Goal: Navigation & Orientation: Find specific page/section

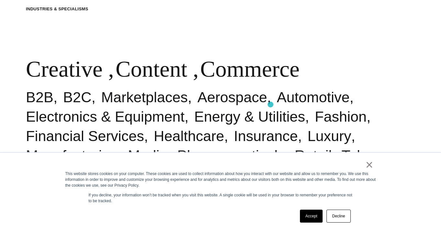
scroll to position [346, 0]
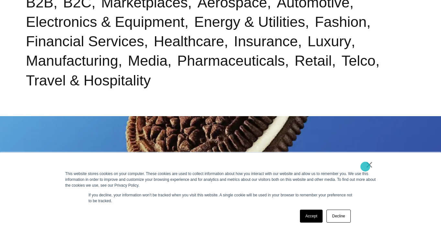
click at [367, 165] on link "×" at bounding box center [370, 165] width 8 height 6
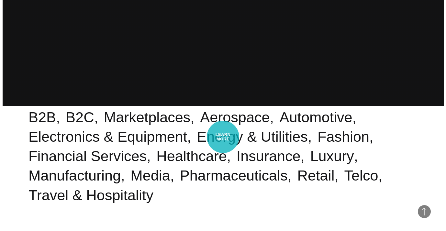
scroll to position [0, 0]
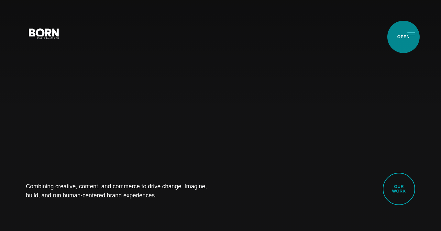
click at [404, 37] on button "Primary Menu" at bounding box center [412, 34] width 16 height 14
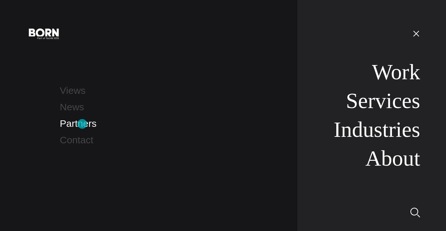
click at [82, 124] on link "Partners" at bounding box center [78, 123] width 37 height 11
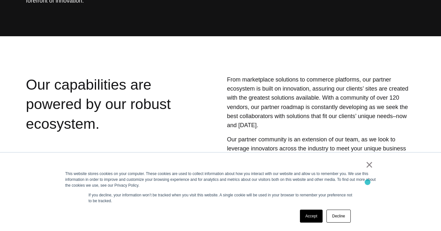
scroll to position [137, 0]
click at [364, 160] on div "× This website stores cookies on your computer. These cookies are used to colle…" at bounding box center [221, 192] width 324 height 78
click at [367, 163] on link "×" at bounding box center [370, 165] width 8 height 6
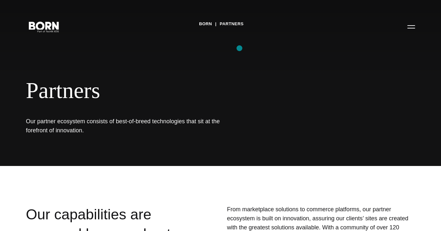
scroll to position [16, 0]
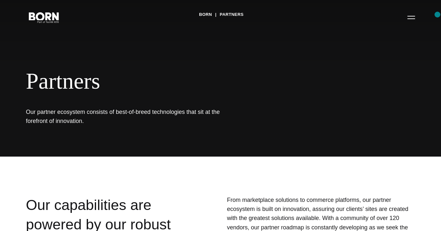
click at [423, 17] on div "BORN Partners Partners Our partner ecosystem consists of best-of-breed technolo…" at bounding box center [220, 70] width 441 height 173
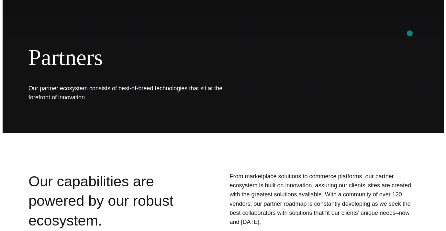
scroll to position [0, 0]
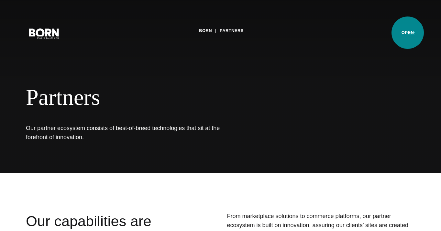
click at [409, 33] on button "Primary Menu" at bounding box center [412, 34] width 16 height 14
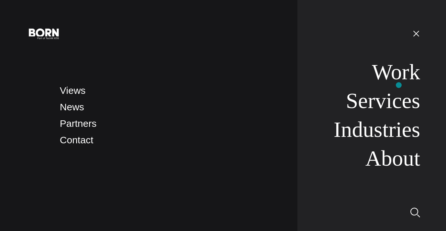
click at [398, 74] on link "Work" at bounding box center [396, 72] width 48 height 24
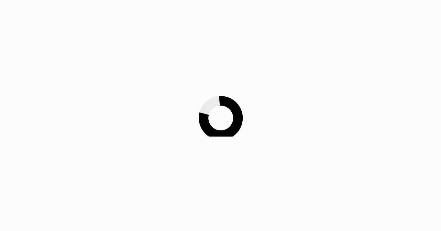
scroll to position [102, 0]
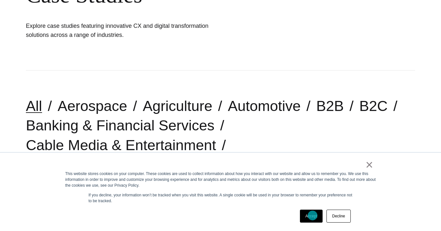
click at [312, 216] on link "Accept" at bounding box center [311, 216] width 23 height 13
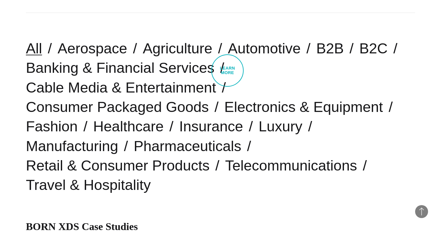
scroll to position [0, 0]
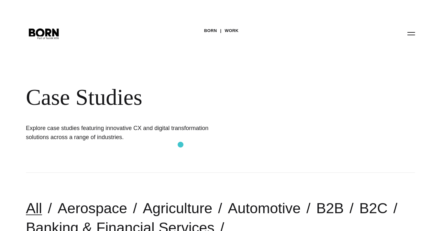
drag, startPoint x: 98, startPoint y: 137, endPoint x: 181, endPoint y: 145, distance: 82.6
click at [181, 145] on div "BORN Work Case Studies Explore case studies featuring innovative CX and digital…" at bounding box center [220, 86] width 441 height 173
click at [178, 145] on div "BORN Work Case Studies Explore case studies featuring innovative CX and digital…" at bounding box center [220, 86] width 441 height 173
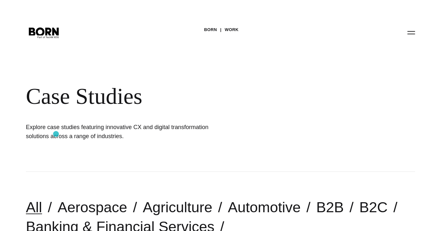
scroll to position [1, 0]
drag, startPoint x: 118, startPoint y: 128, endPoint x: 174, endPoint y: 131, distance: 56.1
click at [174, 131] on h1 "Explore case studies featuring innovative CX and digital transformation solutio…" at bounding box center [123, 131] width 194 height 18
click at [175, 136] on h1 "Explore case studies featuring innovative CX and digital transformation solutio…" at bounding box center [123, 131] width 194 height 18
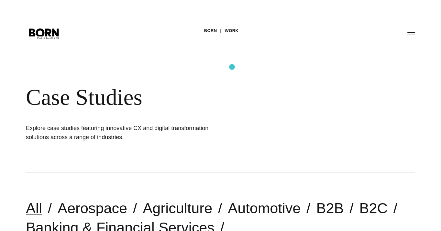
scroll to position [0, 0]
drag, startPoint x: 33, startPoint y: 29, endPoint x: 260, endPoint y: 1, distance: 228.8
